Goal: Navigation & Orientation: Find specific page/section

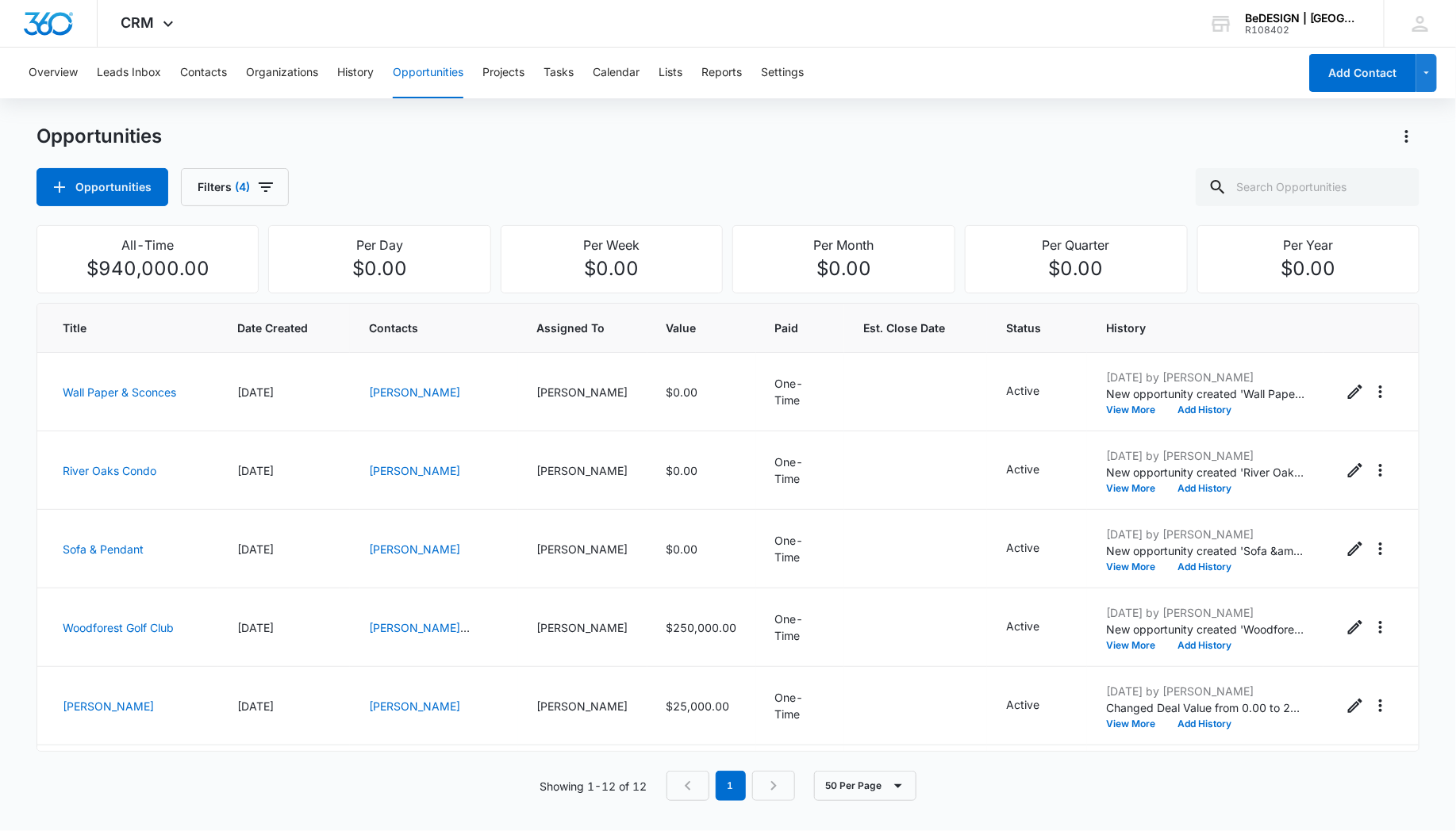
scroll to position [1, 0]
click at [142, 16] on span "CRM" at bounding box center [138, 23] width 33 height 16
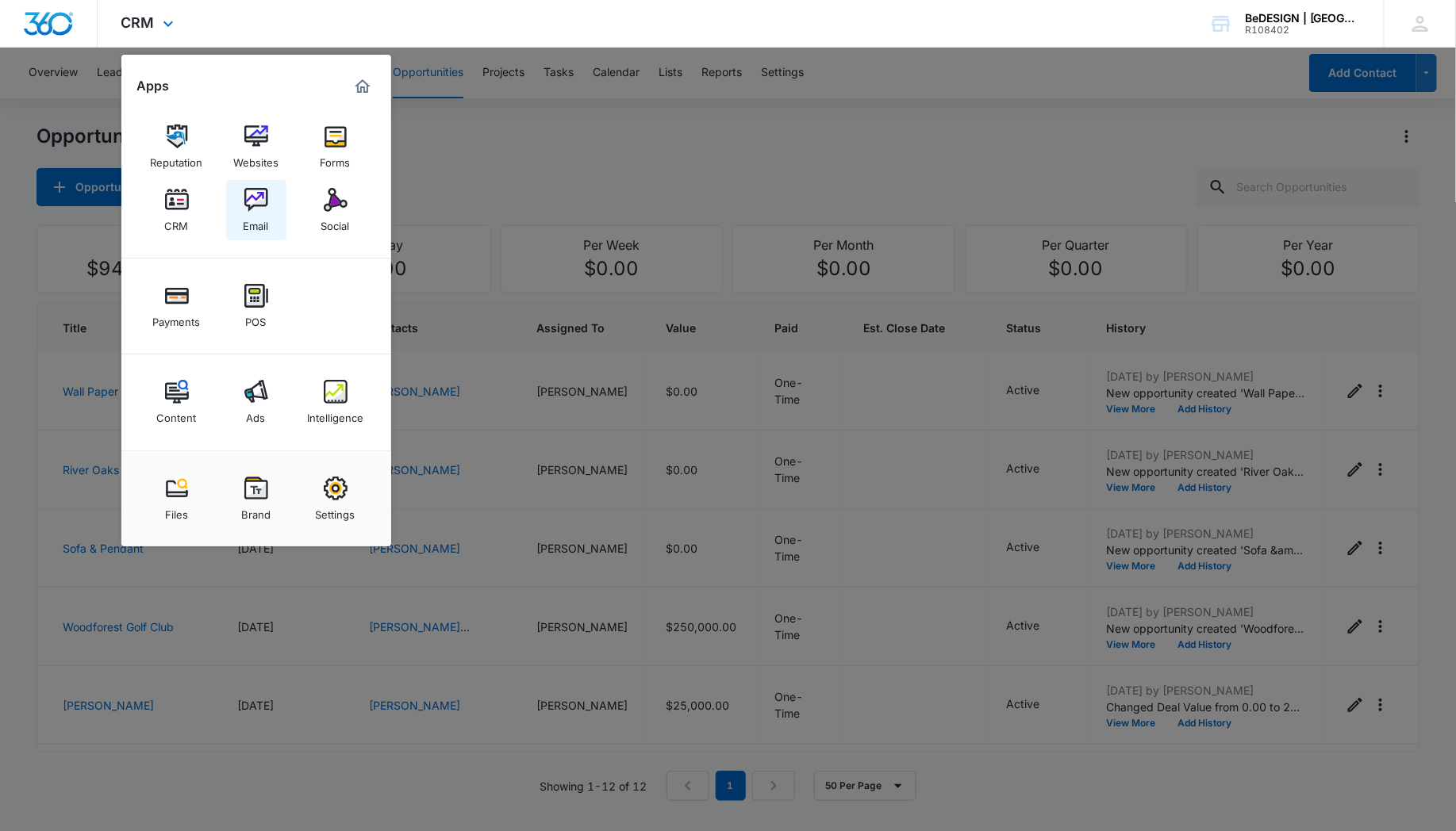
click at [265, 205] on img at bounding box center [256, 199] width 24 height 24
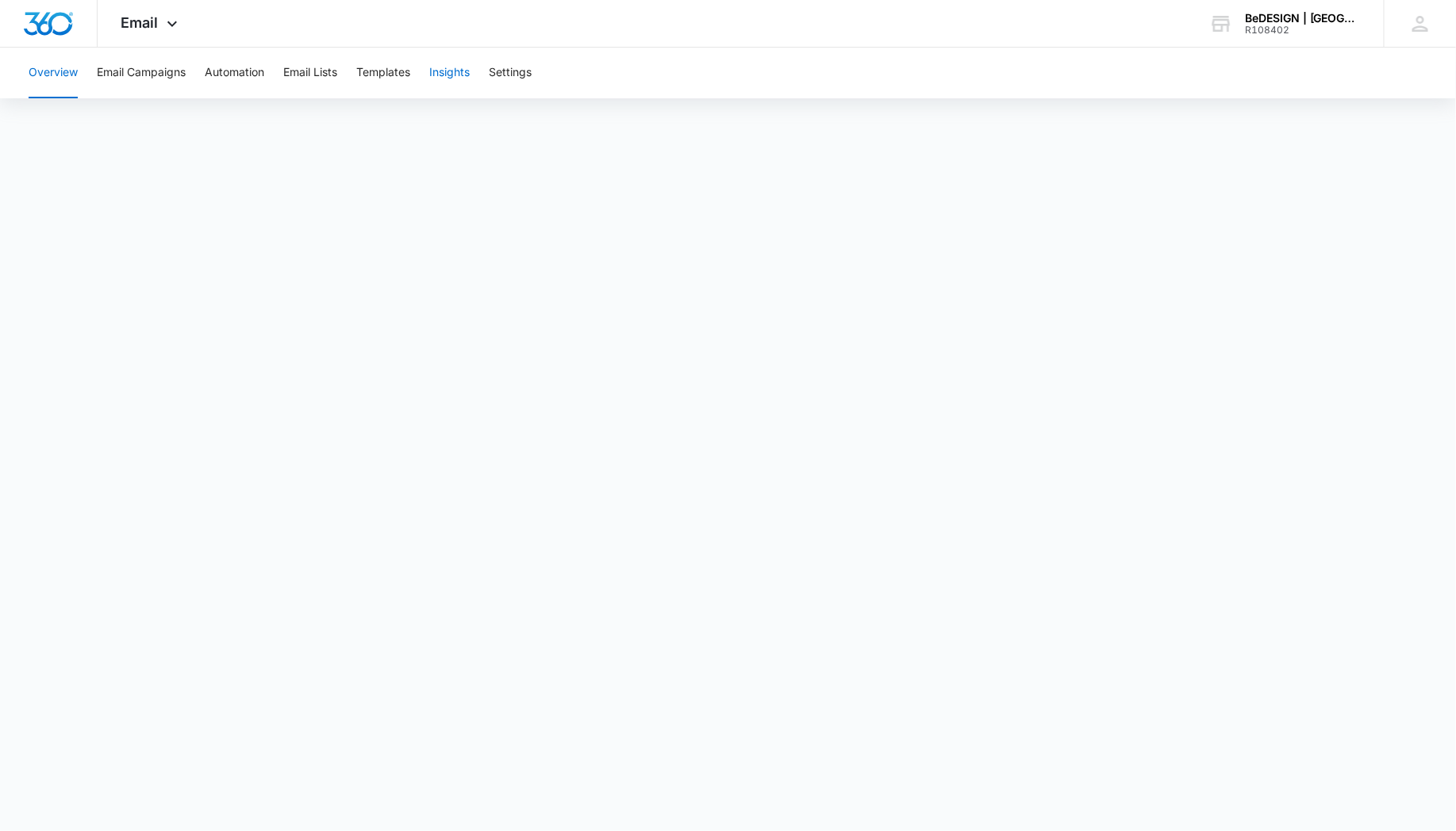
click at [461, 68] on button "Insights" at bounding box center [450, 72] width 41 height 50
click at [175, 72] on button "Email Campaigns" at bounding box center [141, 72] width 89 height 50
click at [142, 68] on button "Email Campaigns" at bounding box center [141, 72] width 89 height 50
click at [238, 78] on button "Automation" at bounding box center [234, 72] width 59 height 50
click at [144, 77] on button "Email Campaigns" at bounding box center [141, 72] width 89 height 50
